Goal: Task Accomplishment & Management: Manage account settings

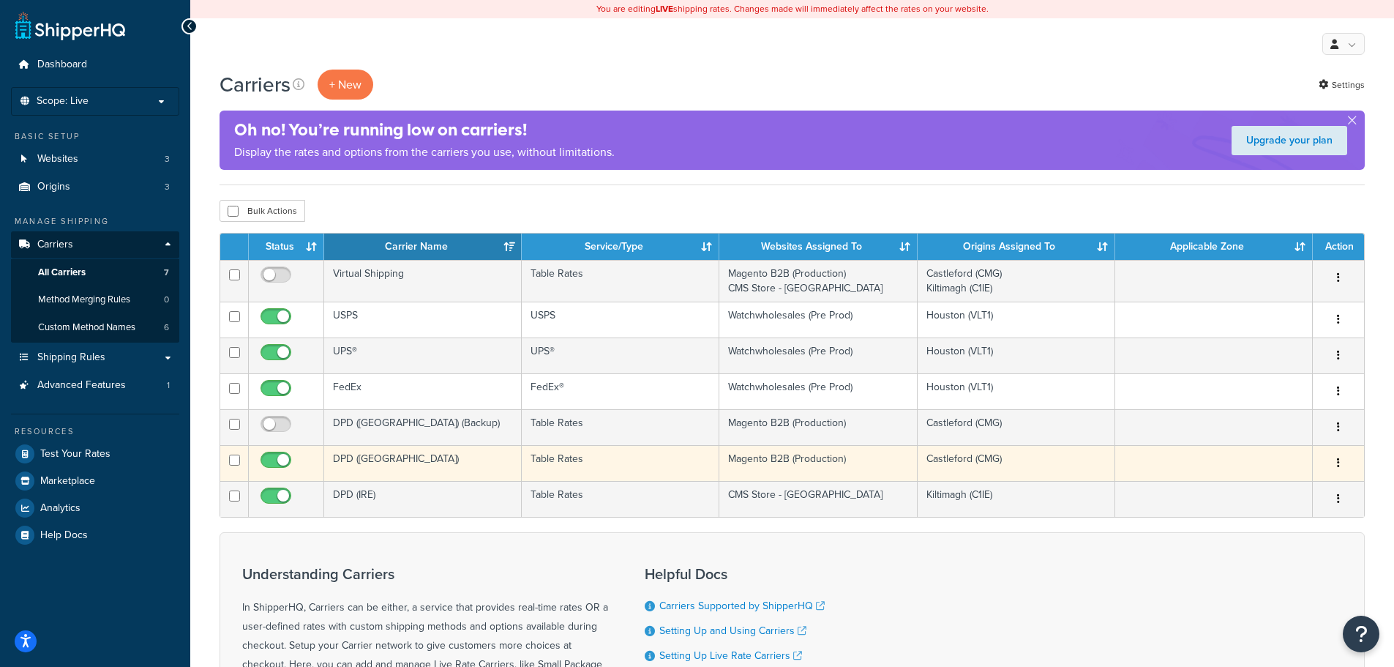
click at [1342, 460] on button "button" at bounding box center [1338, 463] width 20 height 23
click at [1288, 482] on link "Edit" at bounding box center [1279, 492] width 116 height 30
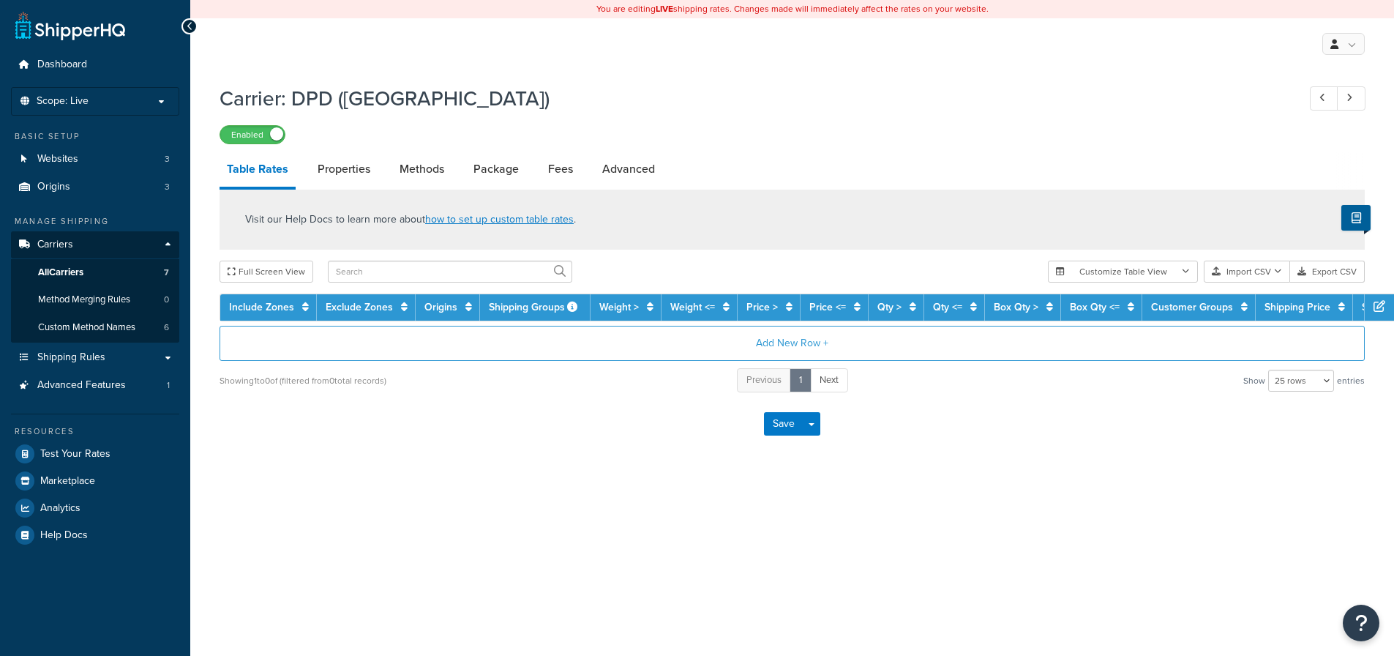
select select "25"
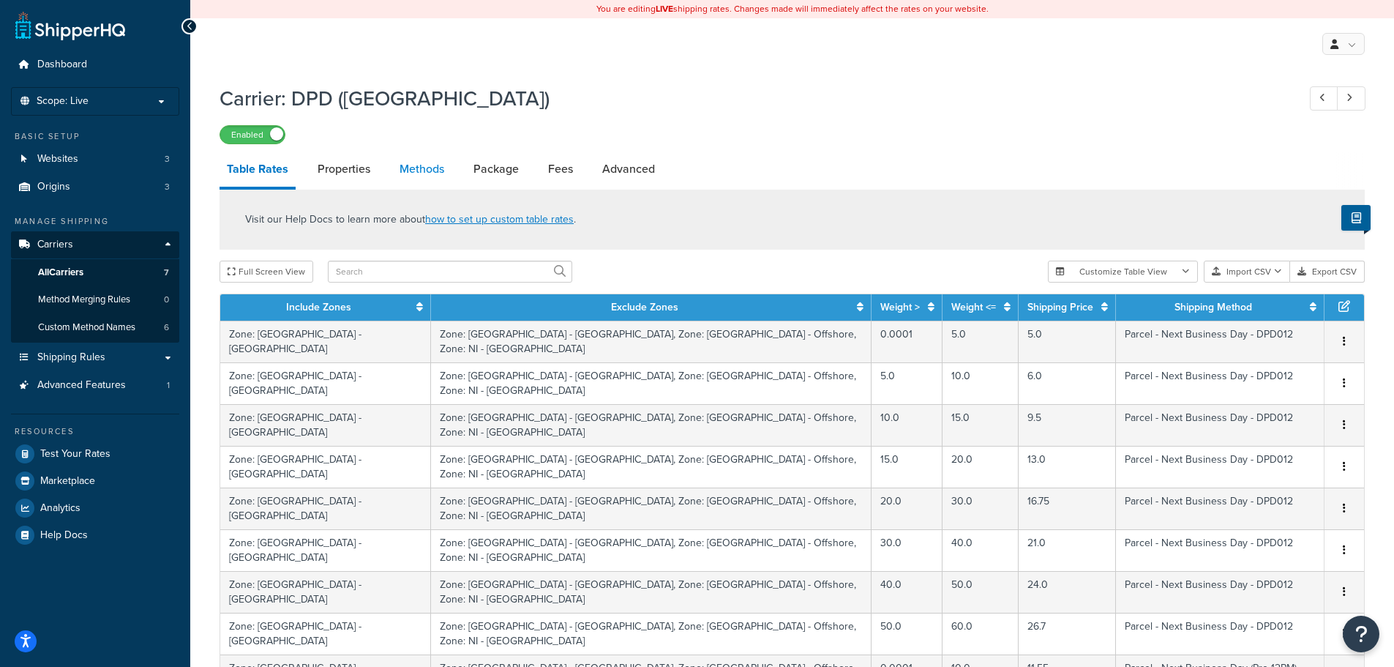
click at [427, 172] on link "Methods" at bounding box center [421, 168] width 59 height 35
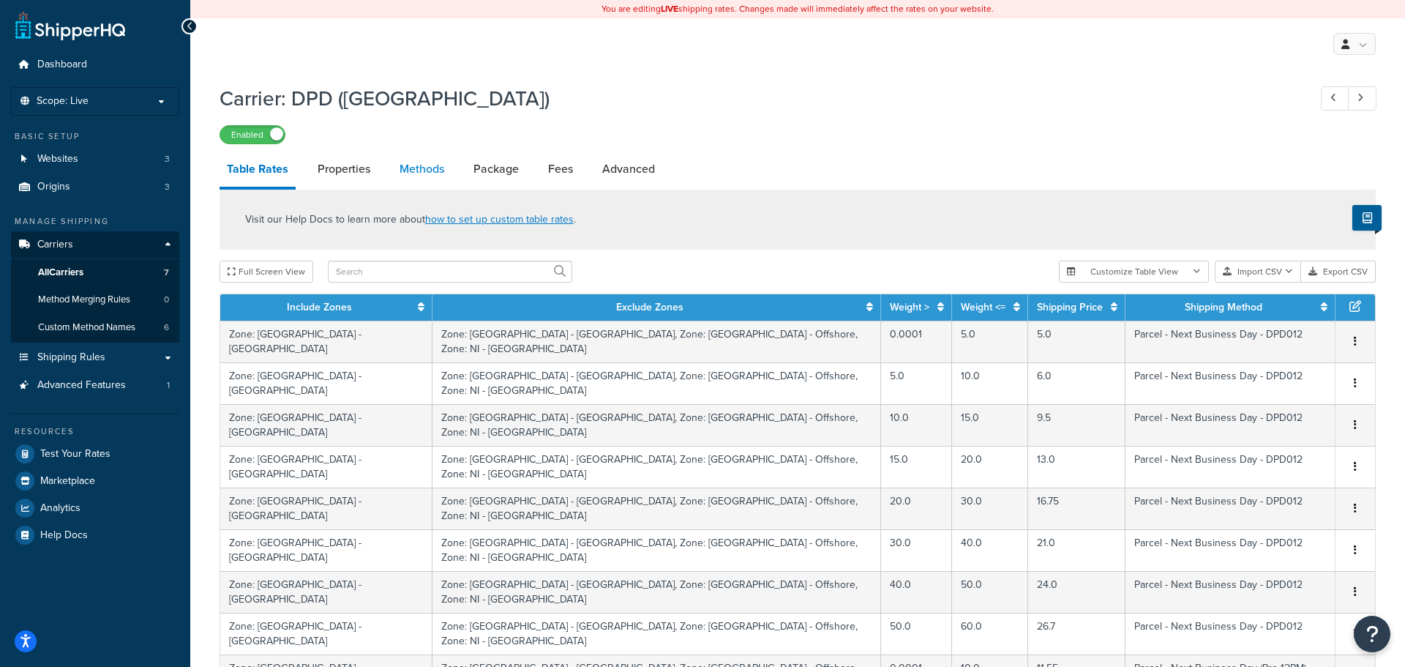
select select "25"
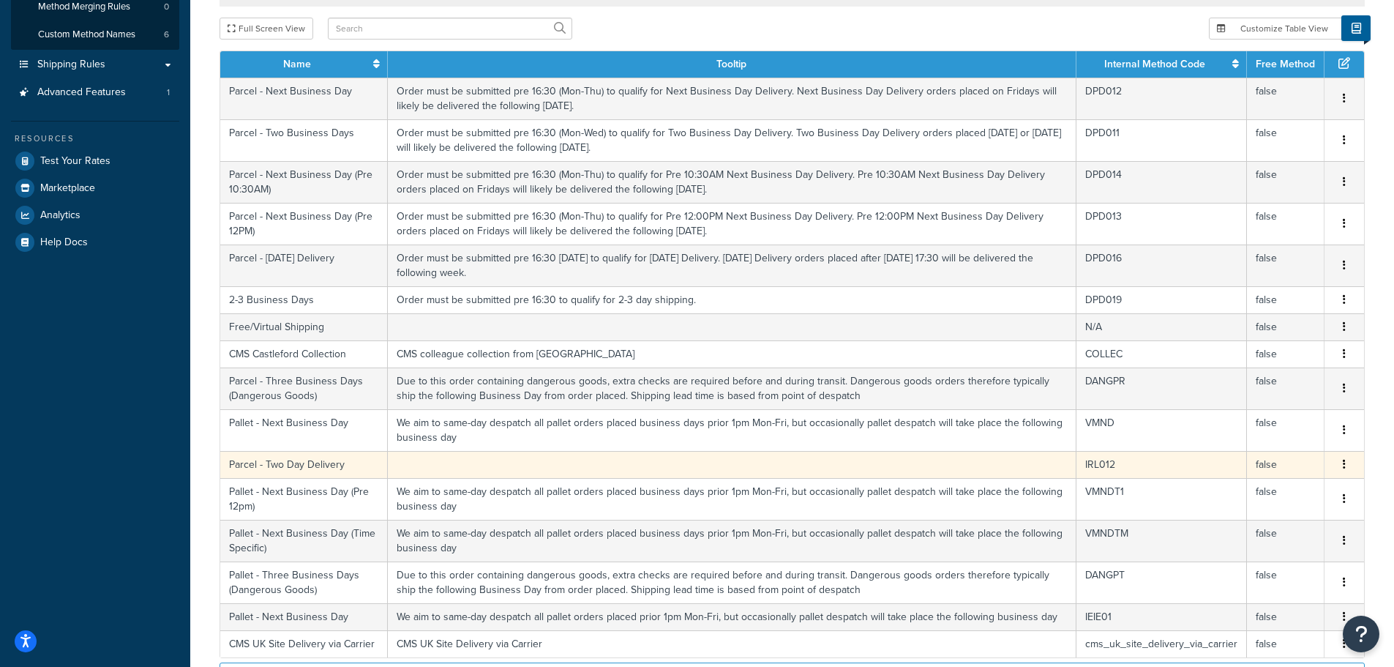
scroll to position [366, 0]
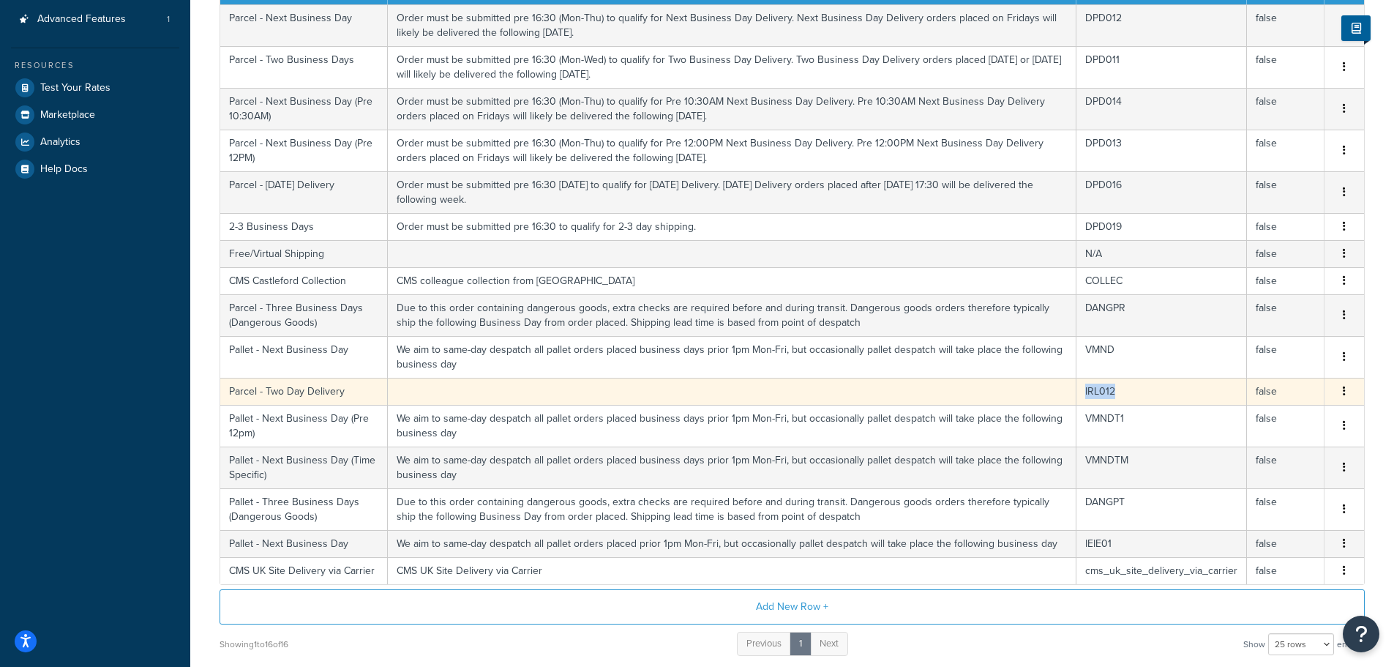
copy td "IRL012"
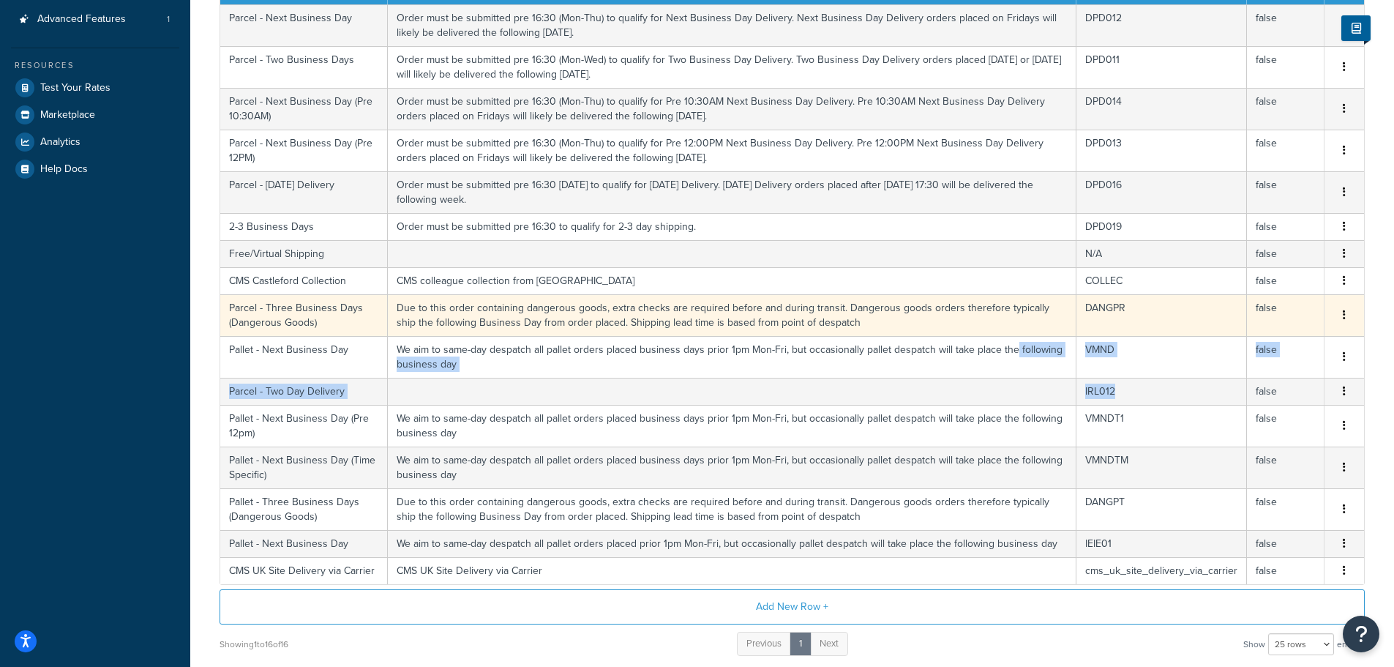
drag, startPoint x: 1129, startPoint y: 394, endPoint x: 984, endPoint y: 326, distance: 160.1
click at [988, 328] on tbody "Parcel - Next Business Day Order must be submitted pre 16:30 (Mon-Thu) to quali…" at bounding box center [792, 294] width 1144 height 580
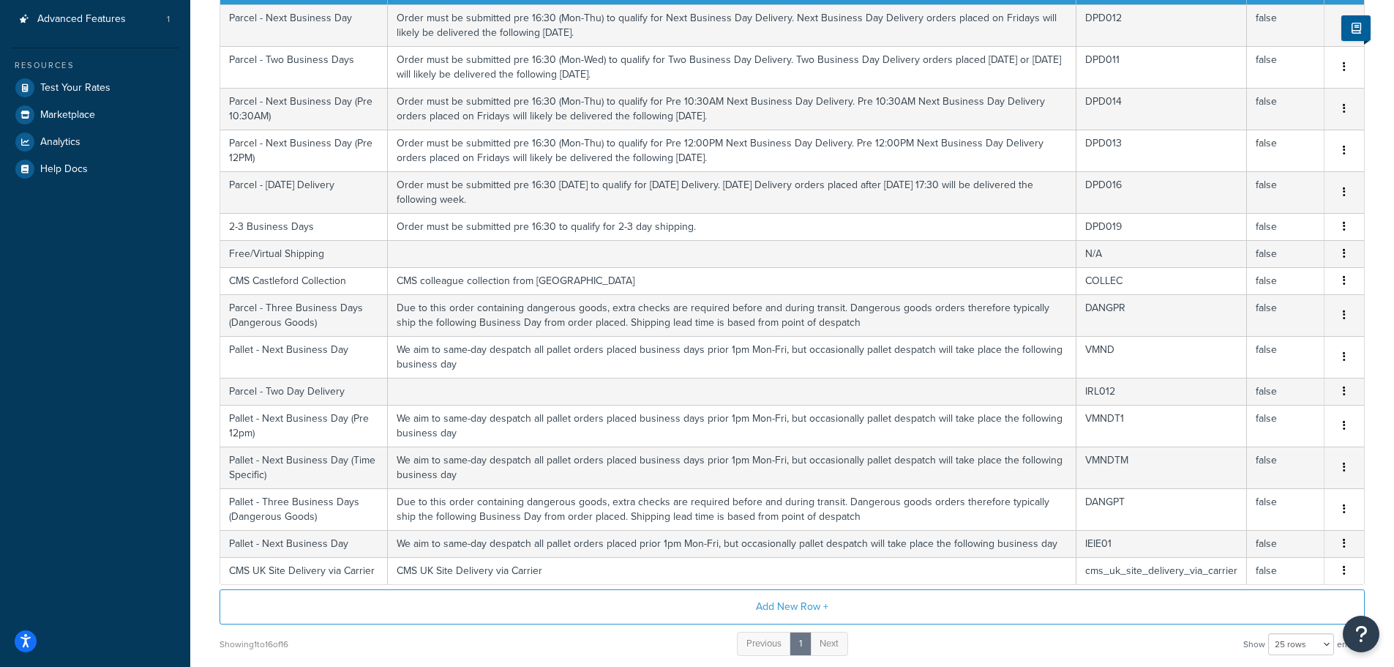
click at [1123, 625] on div "Add New Row + Showing 1 to 16 of 16 Previous 1 Next Show 10 rows 15 rows 25 row…" at bounding box center [792, 623] width 1145 height 68
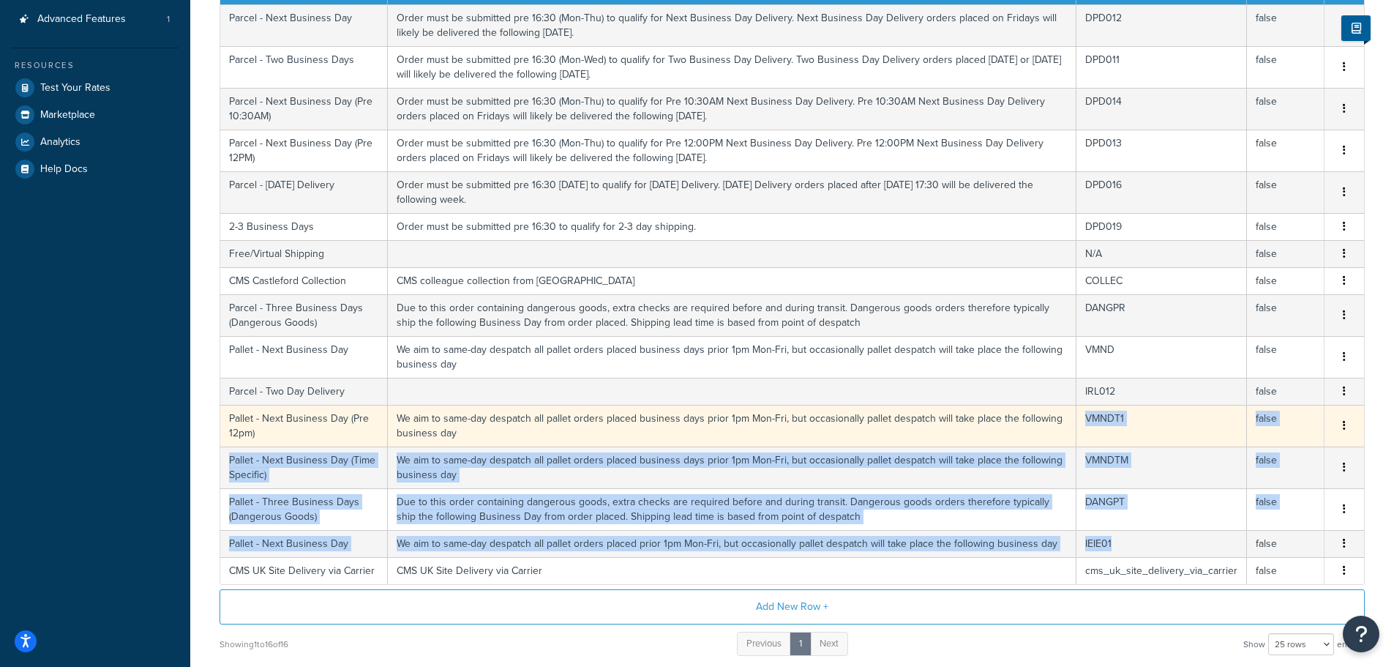
drag, startPoint x: 1126, startPoint y: 545, endPoint x: 1074, endPoint y: 417, distance: 138.2
click at [1074, 420] on tbody "Parcel - Next Business Day Order must be submitted pre 16:30 (Mon-Thu) to quali…" at bounding box center [792, 294] width 1144 height 580
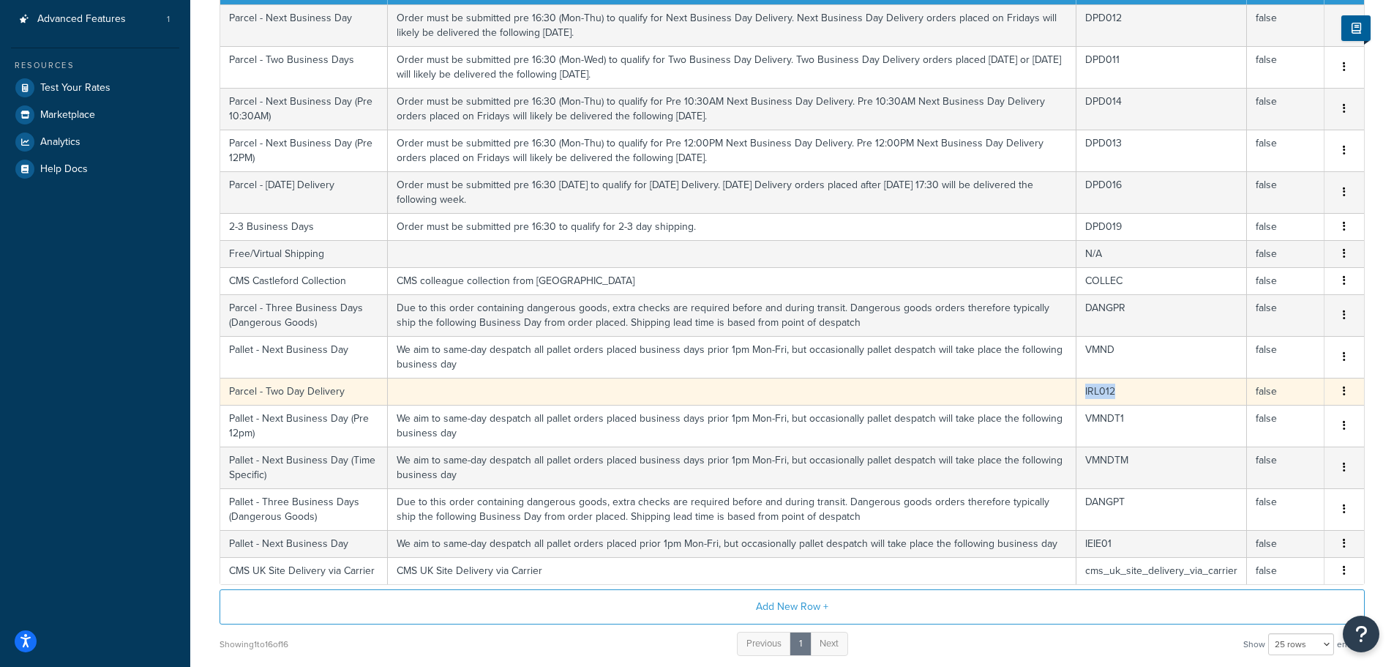
copy td "IRL012"
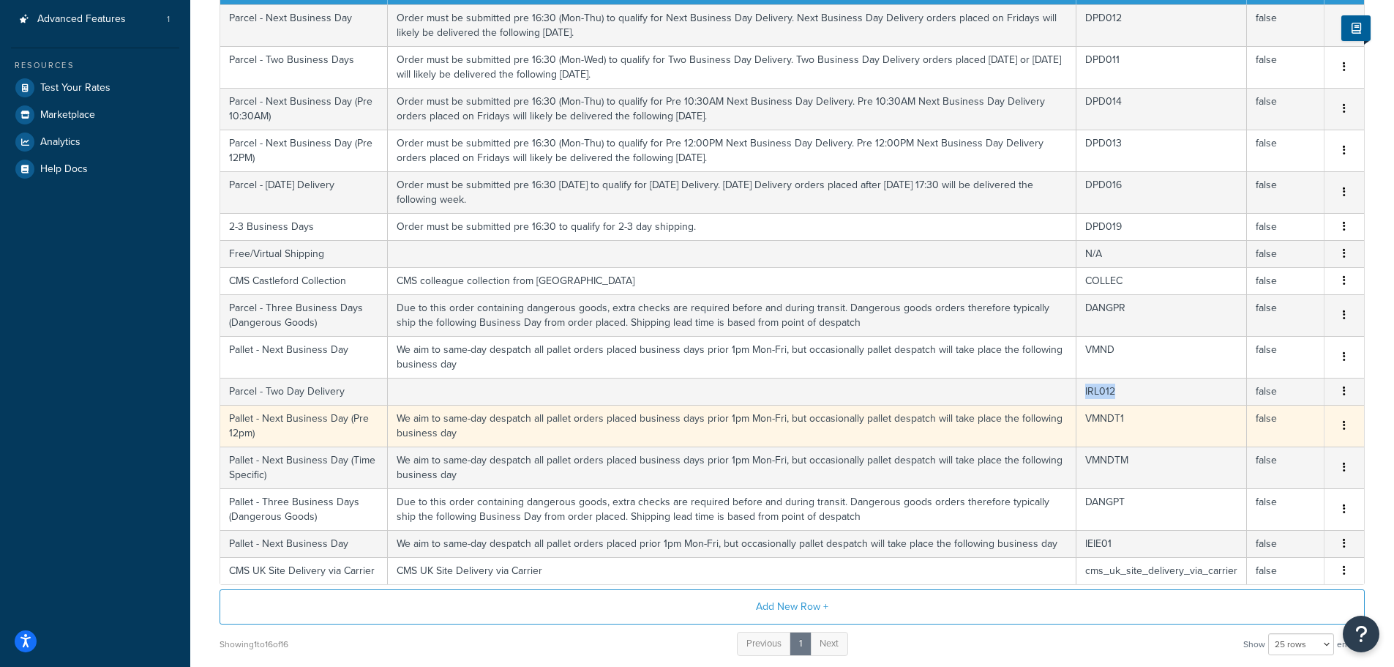
drag, startPoint x: 1129, startPoint y: 392, endPoint x: 675, endPoint y: 424, distance: 454.8
click at [826, 401] on tr "Parcel - Two Day Delivery IRL012 false Edit Delete" at bounding box center [792, 391] width 1144 height 27
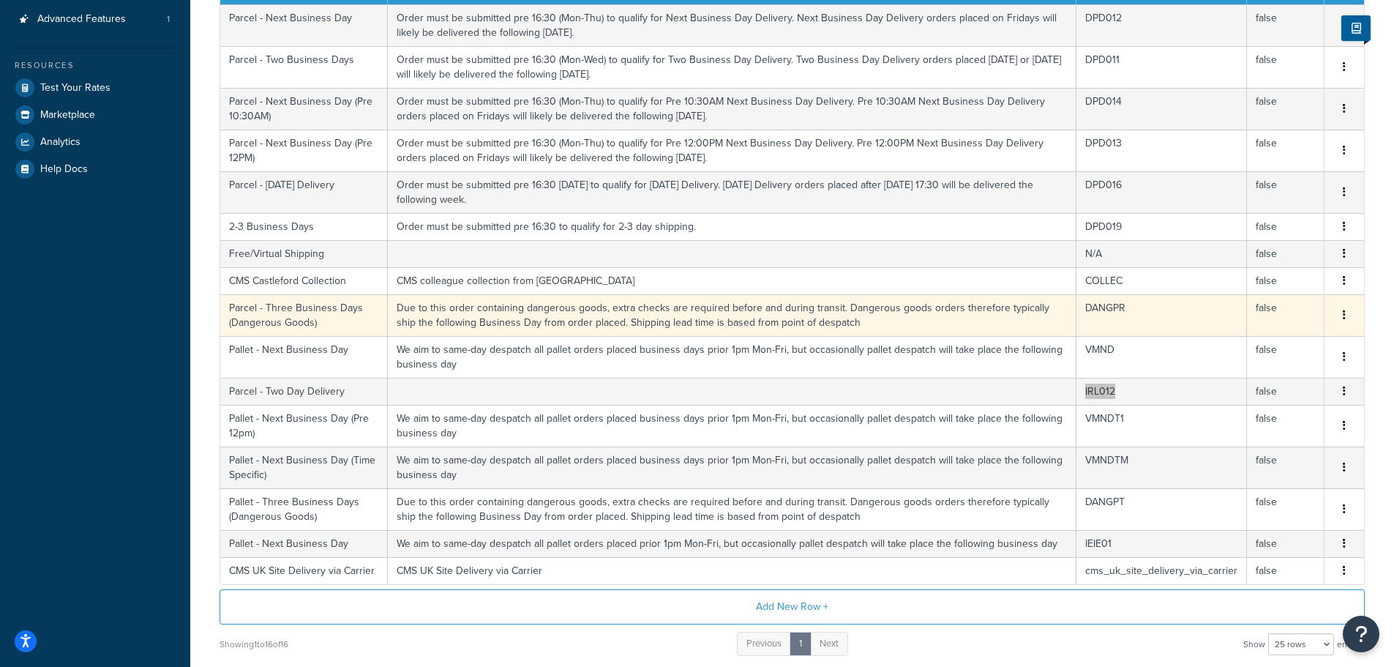
scroll to position [293, 0]
